Goal: Use online tool/utility: Utilize a website feature to perform a specific function

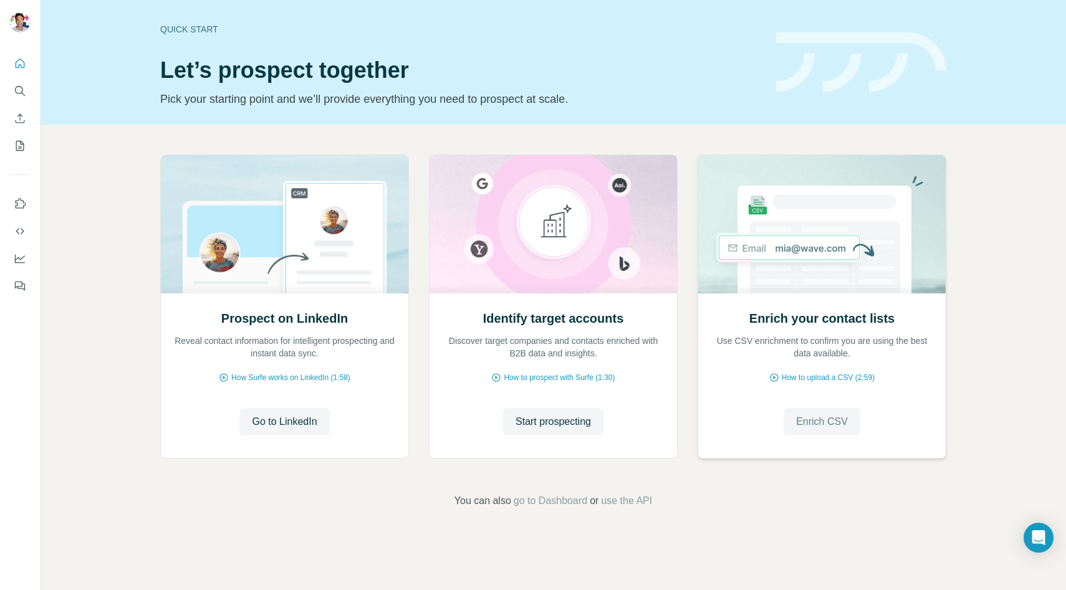
click at [858, 421] on button "Enrich CSV" at bounding box center [821, 421] width 77 height 27
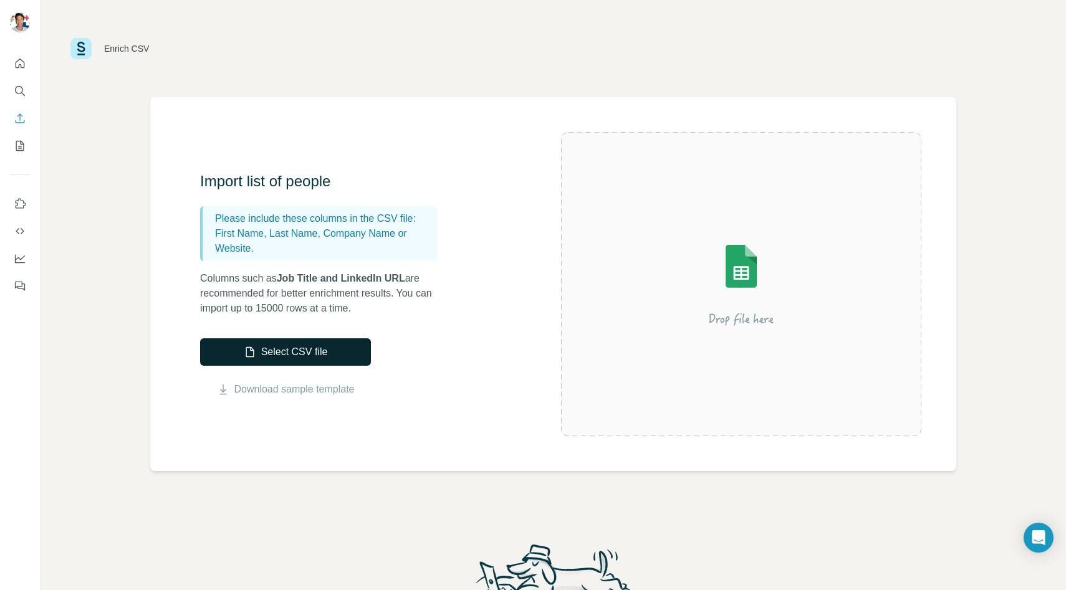
click at [295, 359] on button "Select CSV file" at bounding box center [285, 351] width 171 height 27
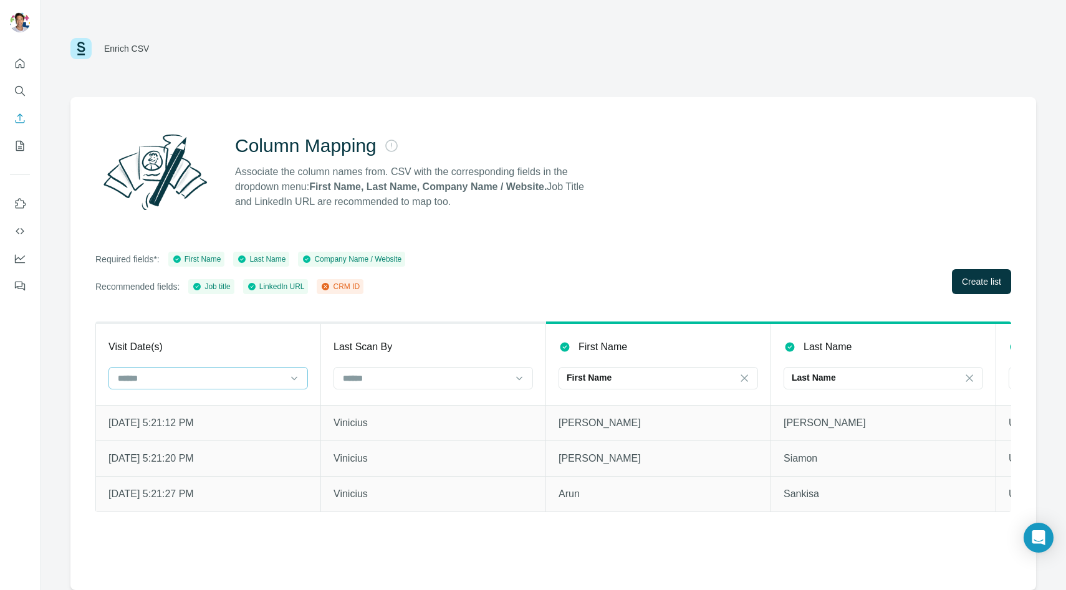
click at [281, 382] on input at bounding box center [201, 378] width 168 height 14
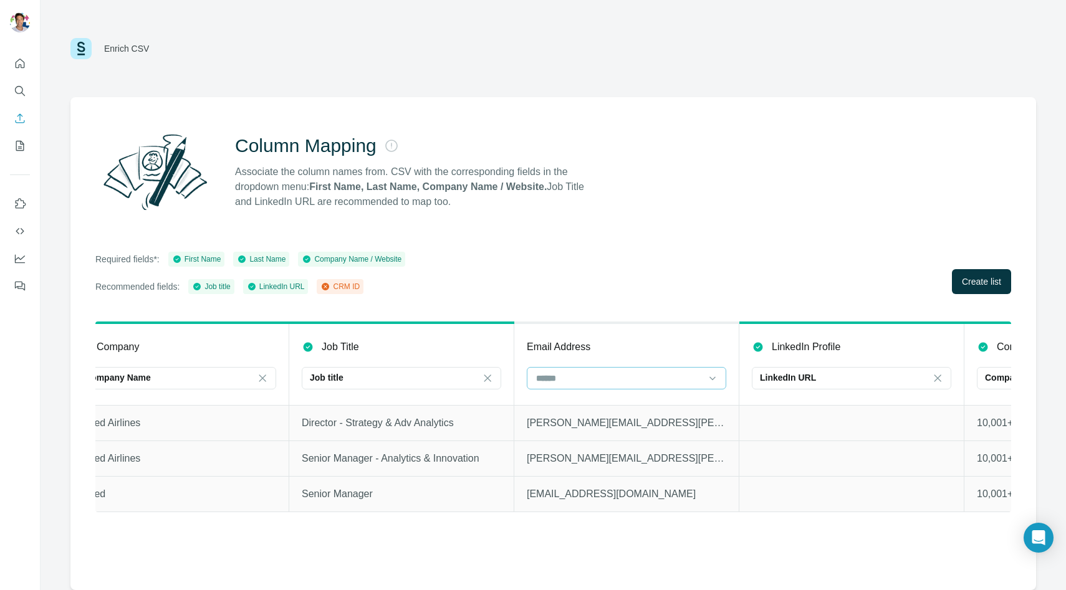
scroll to position [0, 955]
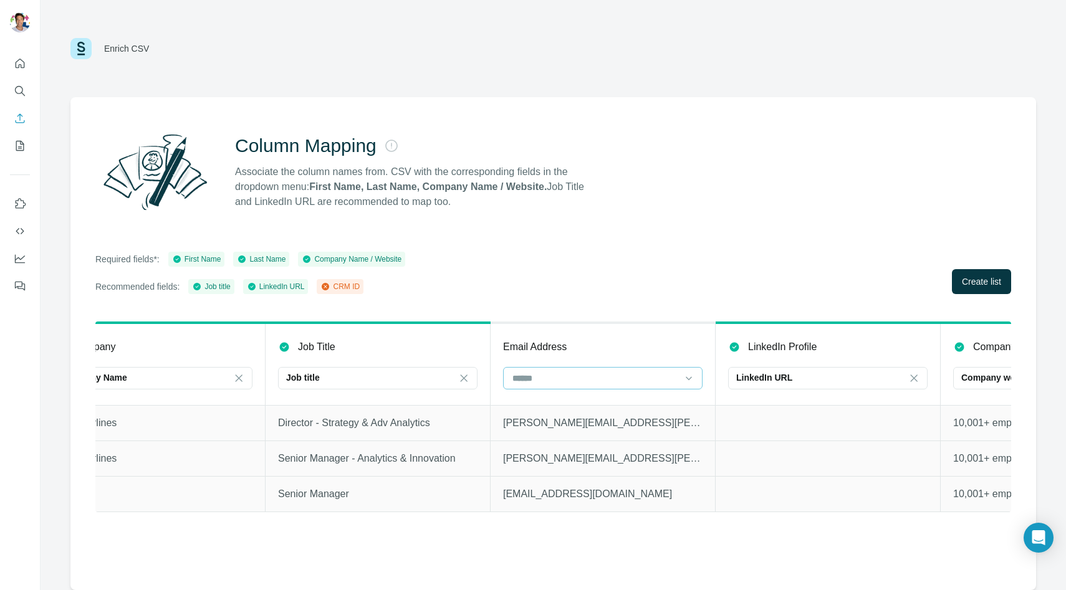
click at [630, 382] on input at bounding box center [595, 378] width 168 height 14
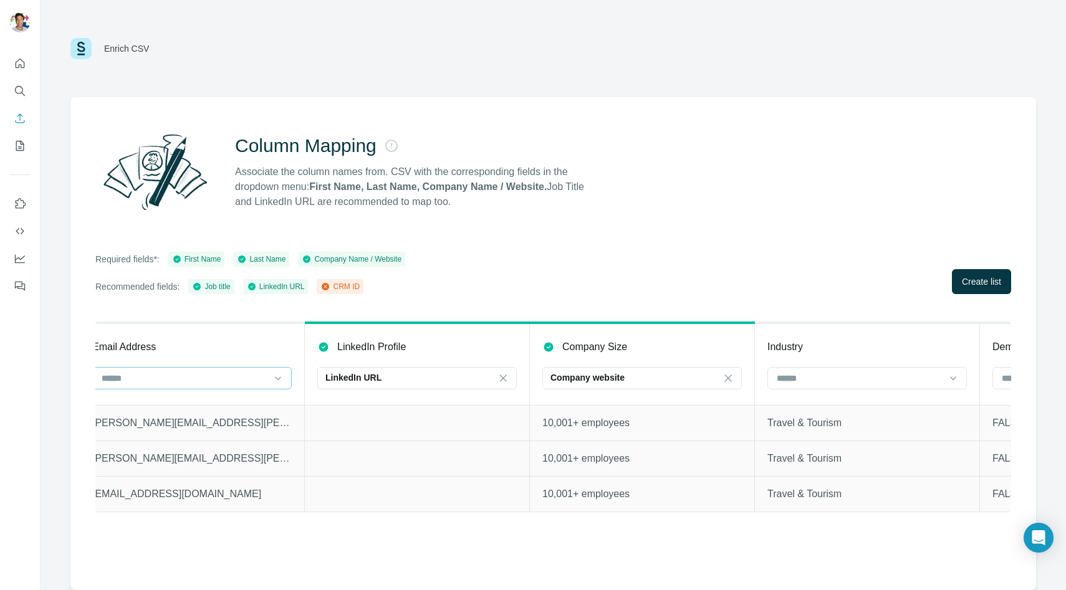
scroll to position [0, 1368]
click at [730, 375] on icon at bounding box center [726, 378] width 12 height 12
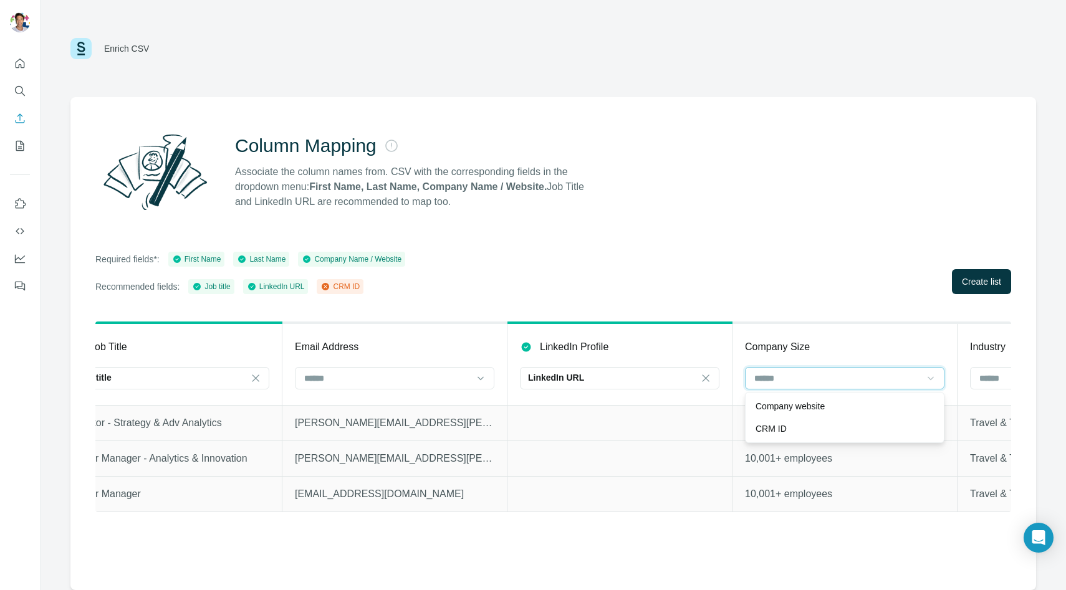
scroll to position [0, 1161]
click at [409, 369] on div at bounding box center [389, 378] width 168 height 21
click at [548, 439] on td at bounding box center [622, 423] width 225 height 36
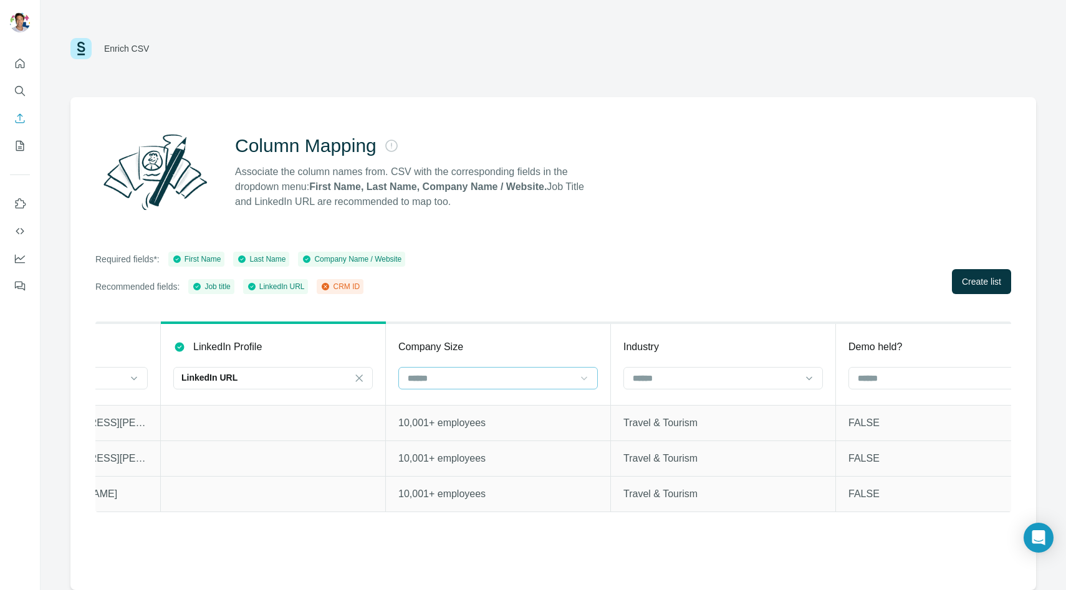
scroll to position [0, 1546]
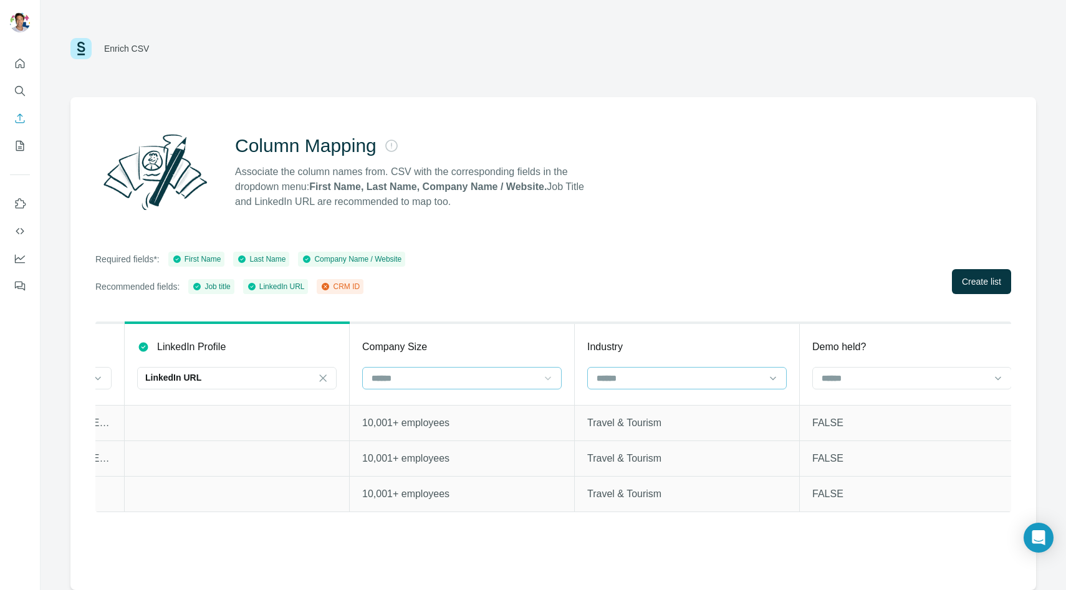
click at [646, 372] on input at bounding box center [679, 378] width 168 height 14
click at [530, 429] on p "10,001+ employees" at bounding box center [461, 423] width 199 height 15
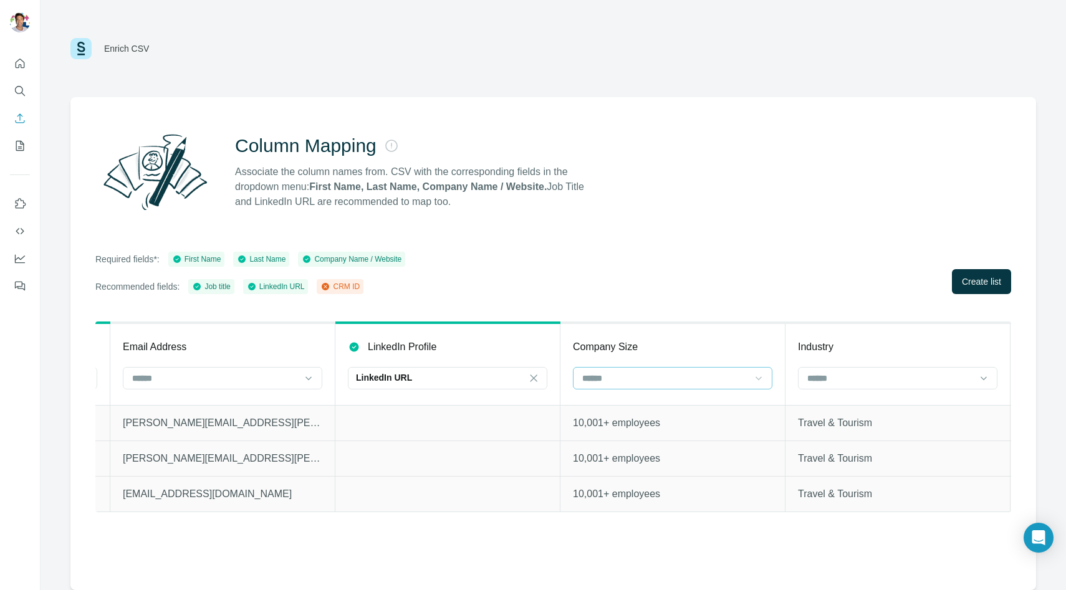
scroll to position [0, 1230]
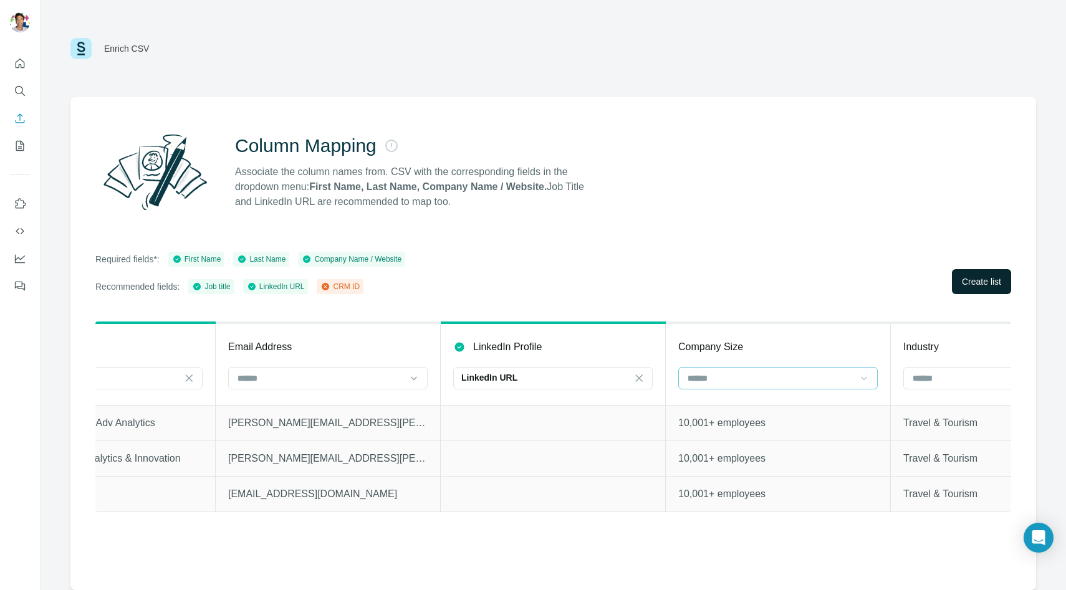
click at [964, 277] on span "Create list" at bounding box center [981, 281] width 39 height 12
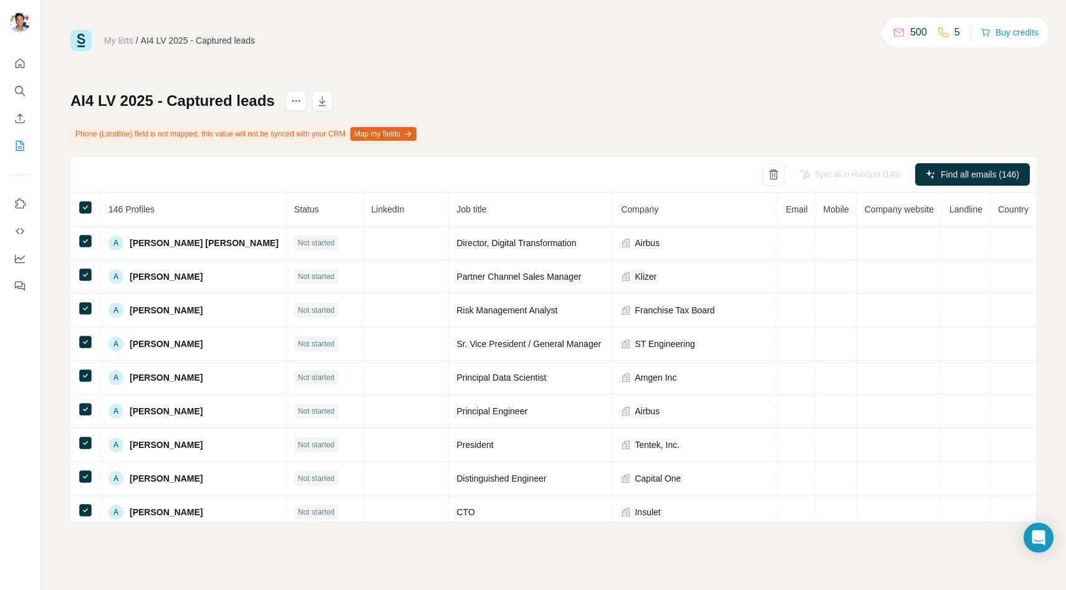
click at [371, 209] on span "LinkedIn" at bounding box center [387, 209] width 33 height 10
click at [963, 215] on th "Landline" at bounding box center [966, 210] width 49 height 34
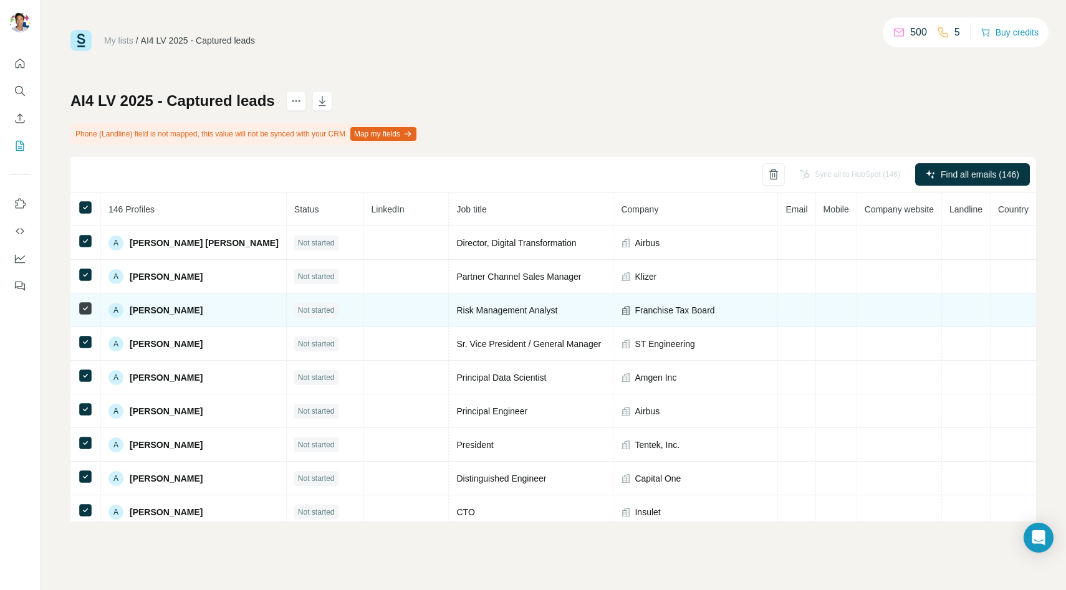
scroll to position [41, 0]
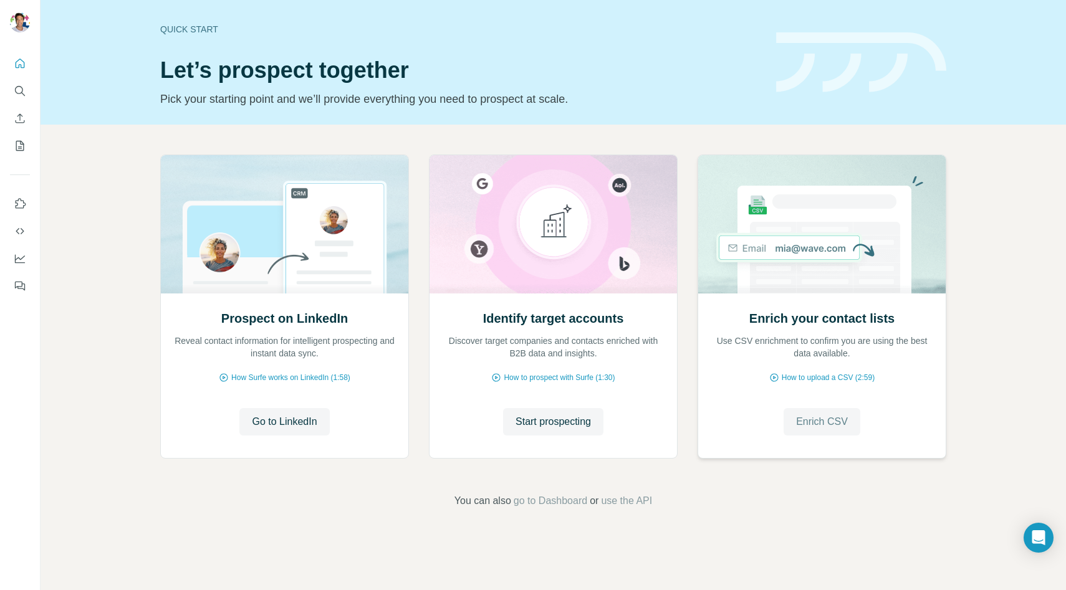
click at [815, 416] on span "Enrich CSV" at bounding box center [822, 421] width 52 height 15
